Goal: Check status: Check status

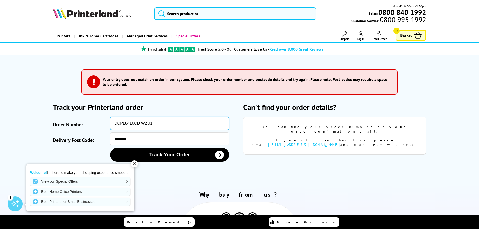
click at [156, 120] on input "DCPL8410CD WZU1" at bounding box center [169, 123] width 119 height 13
paste input "SOA2975916"
drag, startPoint x: 191, startPoint y: 122, endPoint x: 113, endPoint y: 122, distance: 78.7
click at [113, 122] on input "DCPL8410CD WZSOA2975916" at bounding box center [169, 123] width 119 height 13
paste input "text"
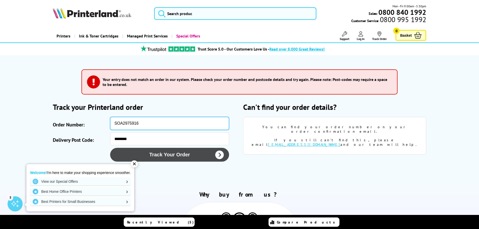
type input "SOA2975916"
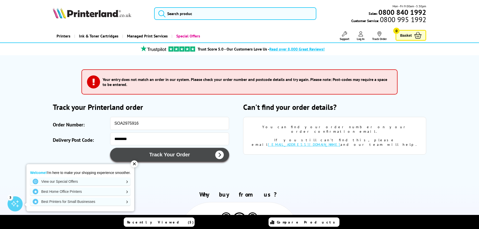
click at [144, 156] on button "Track Your Order" at bounding box center [169, 155] width 119 height 14
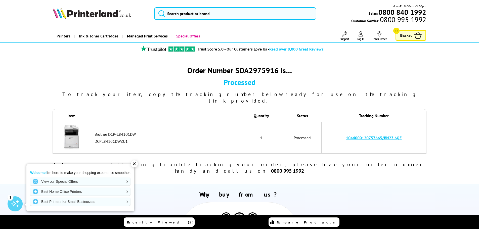
click at [385, 135] on link "1044000120757665/BN23 6QE" at bounding box center [374, 137] width 56 height 5
drag, startPoint x: 408, startPoint y: 130, endPoint x: 382, endPoint y: 132, distance: 26.0
click at [350, 132] on td "1044000120757665/BN23 6QE" at bounding box center [374, 138] width 105 height 32
click at [377, 140] on td "1044000120757665/BN23 6QE" at bounding box center [374, 138] width 105 height 32
click at [366, 135] on link "1044000120757665/BN23 6QE" at bounding box center [374, 137] width 56 height 5
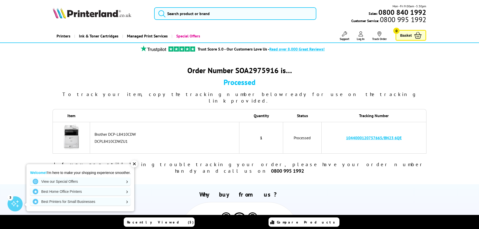
drag, startPoint x: 377, startPoint y: 133, endPoint x: 343, endPoint y: 135, distance: 34.2
click at [343, 135] on td "1044000120757665/BN23 6QE" at bounding box center [374, 138] width 105 height 32
copy link "1044000120757665/BN23 6QE"
